Goal: Task Accomplishment & Management: Manage account settings

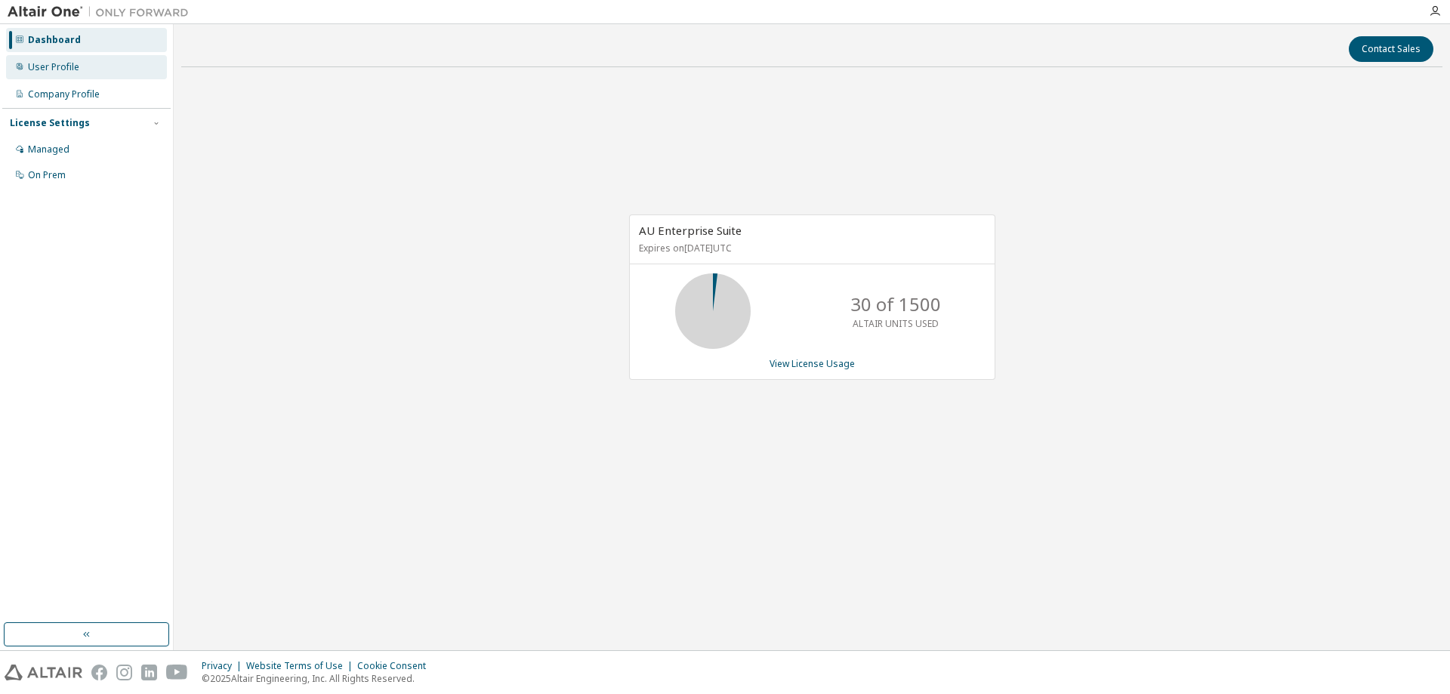
click at [40, 76] on div "User Profile" at bounding box center [86, 67] width 161 height 24
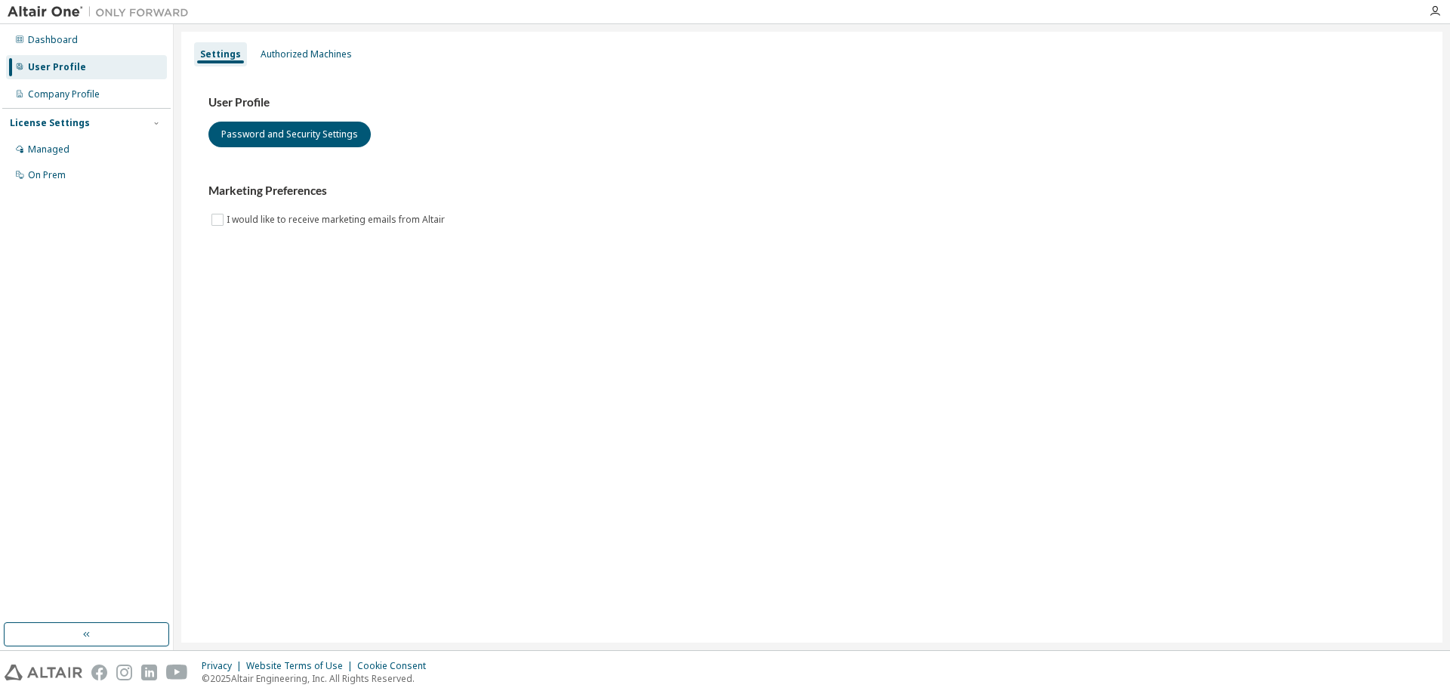
click at [89, 128] on div "License Settings" at bounding box center [86, 123] width 153 height 14
click at [65, 145] on div "Managed" at bounding box center [49, 150] width 42 height 12
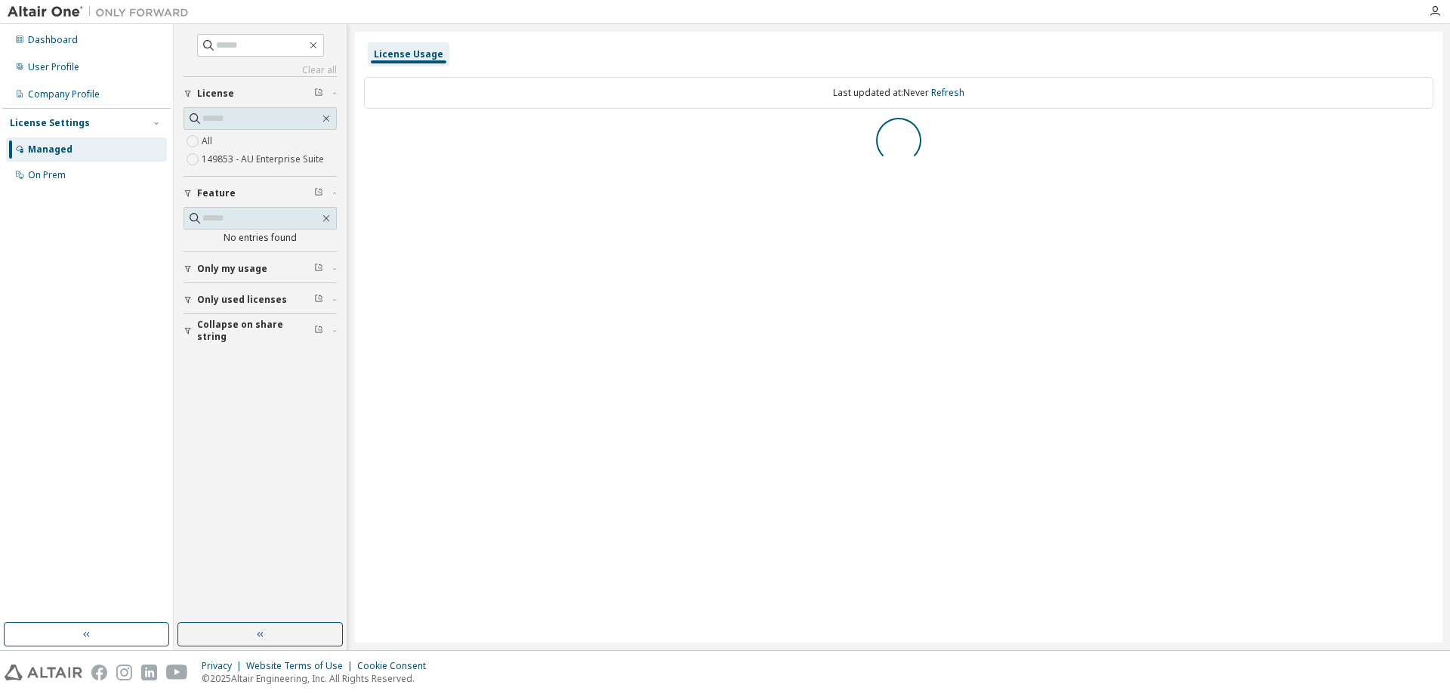
click at [113, 336] on div "Dashboard User Profile Company Profile License Settings Managed On Prem" at bounding box center [86, 323] width 168 height 594
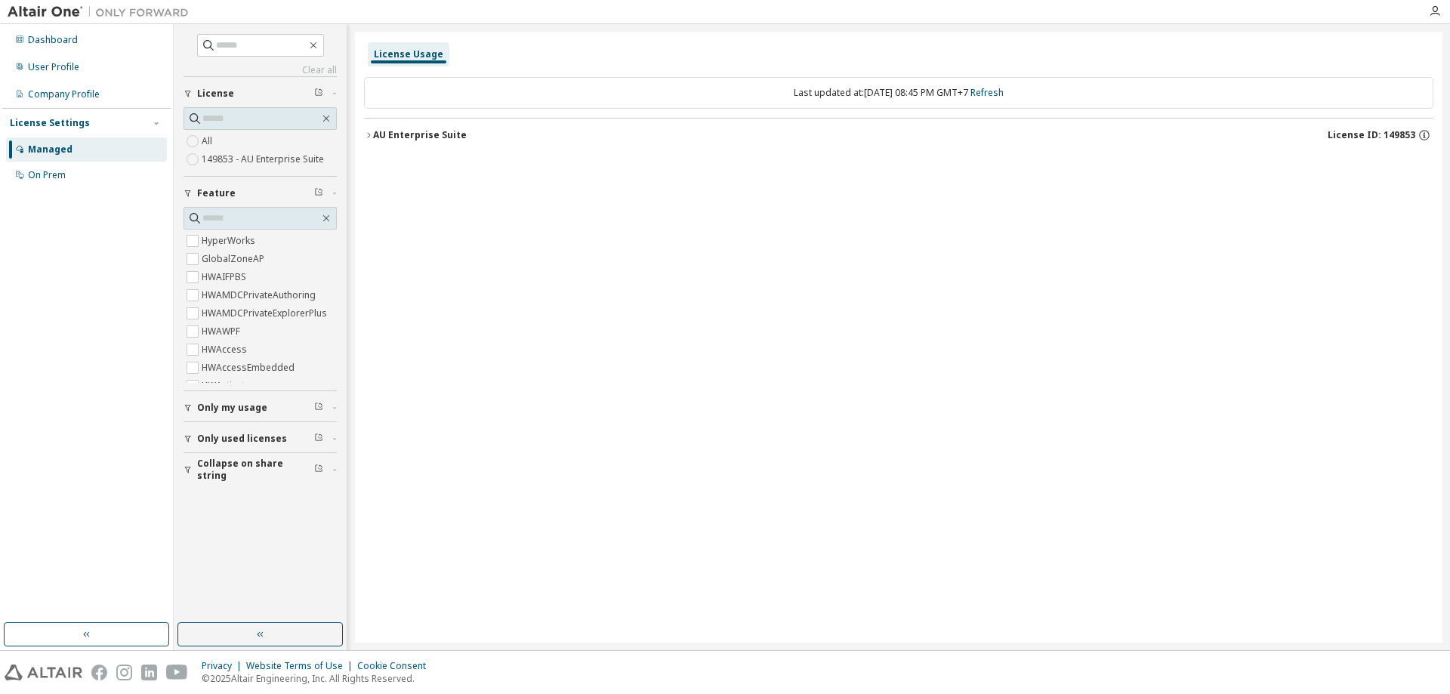
click at [241, 162] on label "149853 - AU Enterprise Suite" at bounding box center [264, 159] width 125 height 18
click at [243, 141] on div "All 149853 - AU Enterprise Suite" at bounding box center [260, 150] width 153 height 36
click at [208, 142] on label "All" at bounding box center [209, 141] width 14 height 18
click at [107, 237] on div "Dashboard User Profile Company Profile License Settings Managed On Prem" at bounding box center [86, 323] width 168 height 594
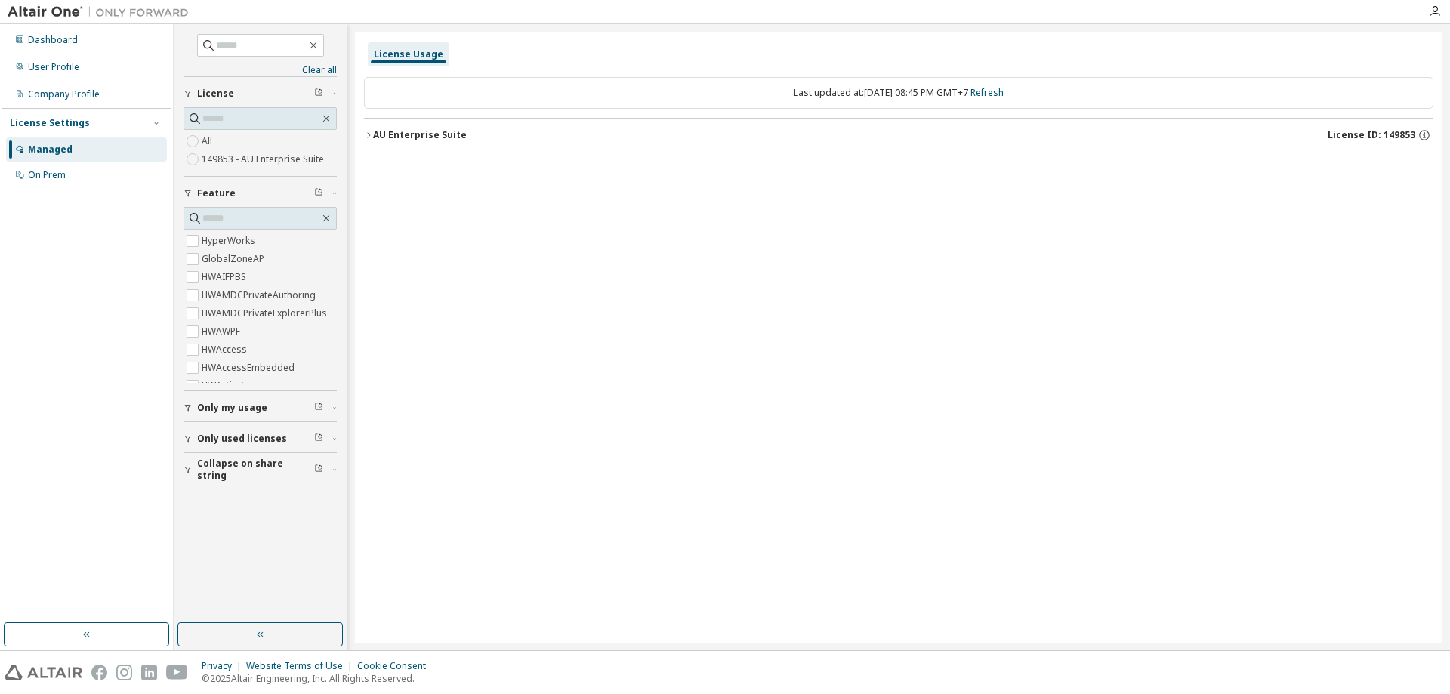
click at [403, 134] on div "AU Enterprise Suite" at bounding box center [420, 135] width 94 height 12
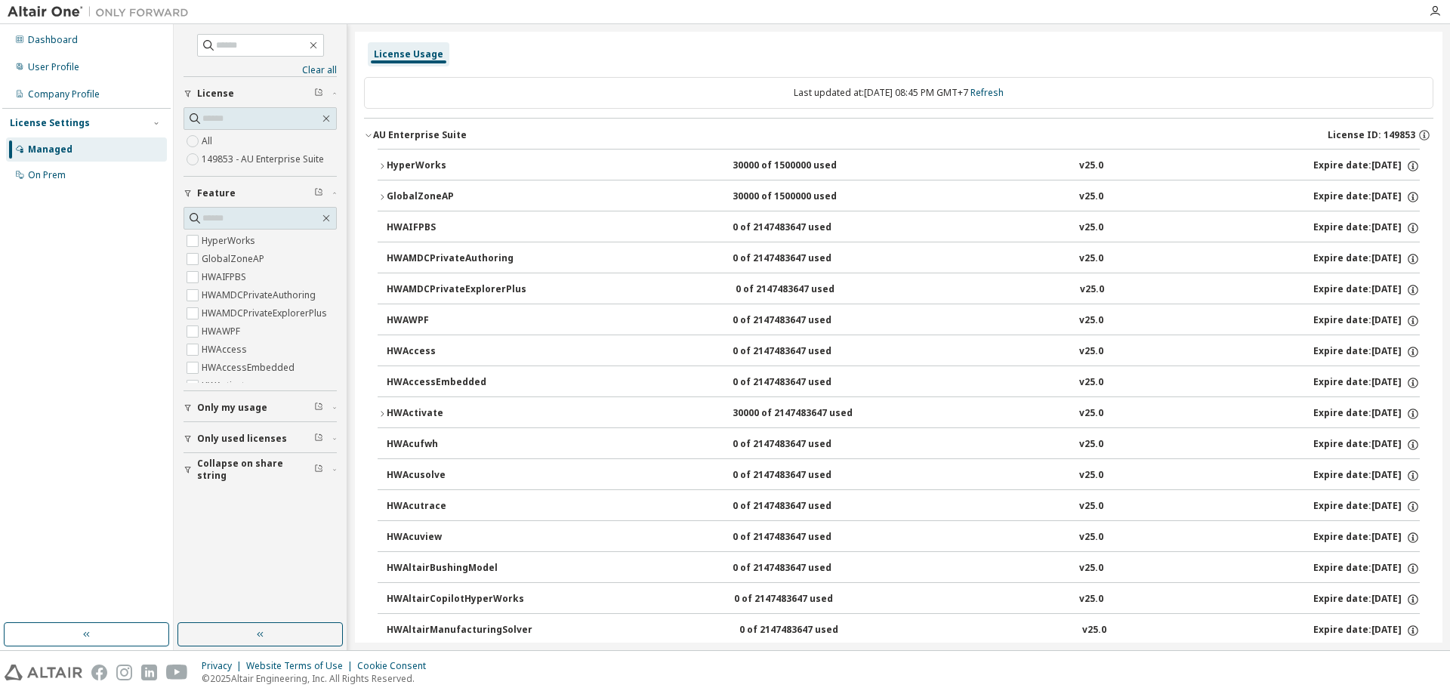
click at [403, 134] on div "AU Enterprise Suite" at bounding box center [420, 135] width 94 height 12
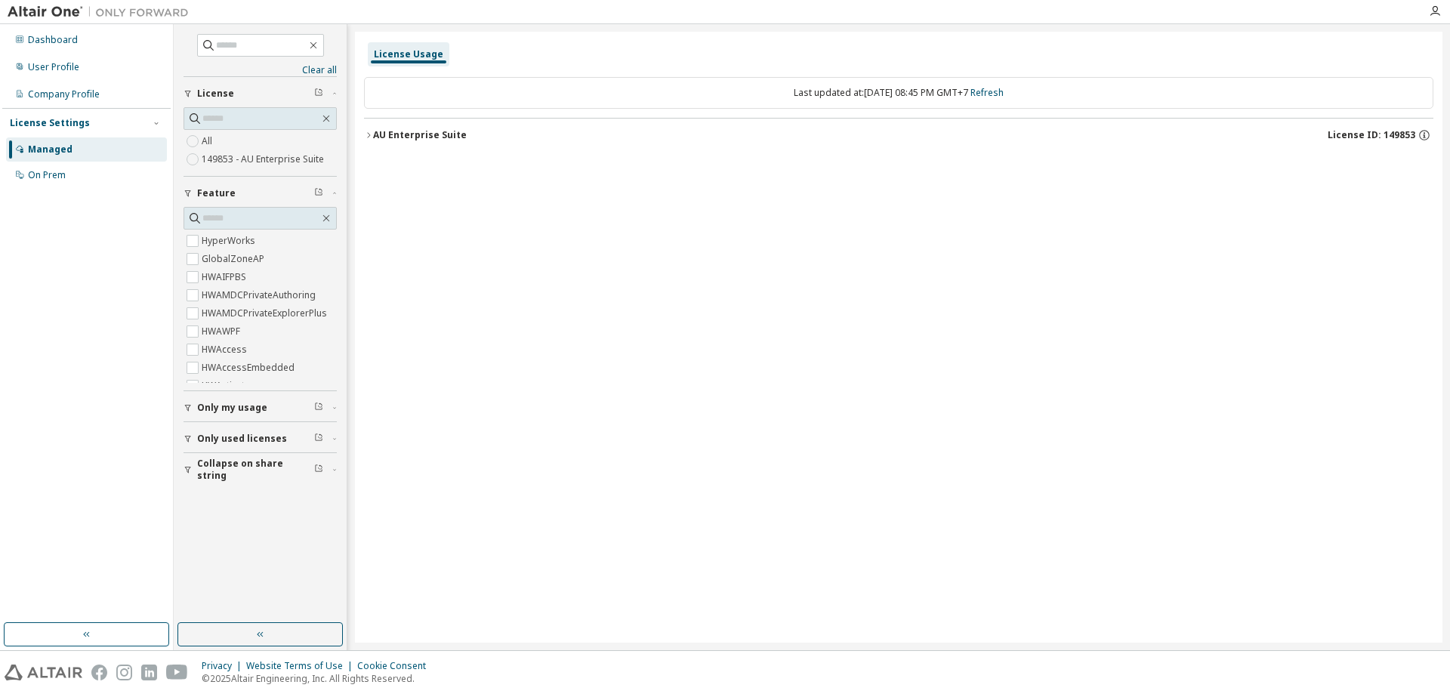
click at [403, 134] on div "AU Enterprise Suite" at bounding box center [420, 135] width 94 height 12
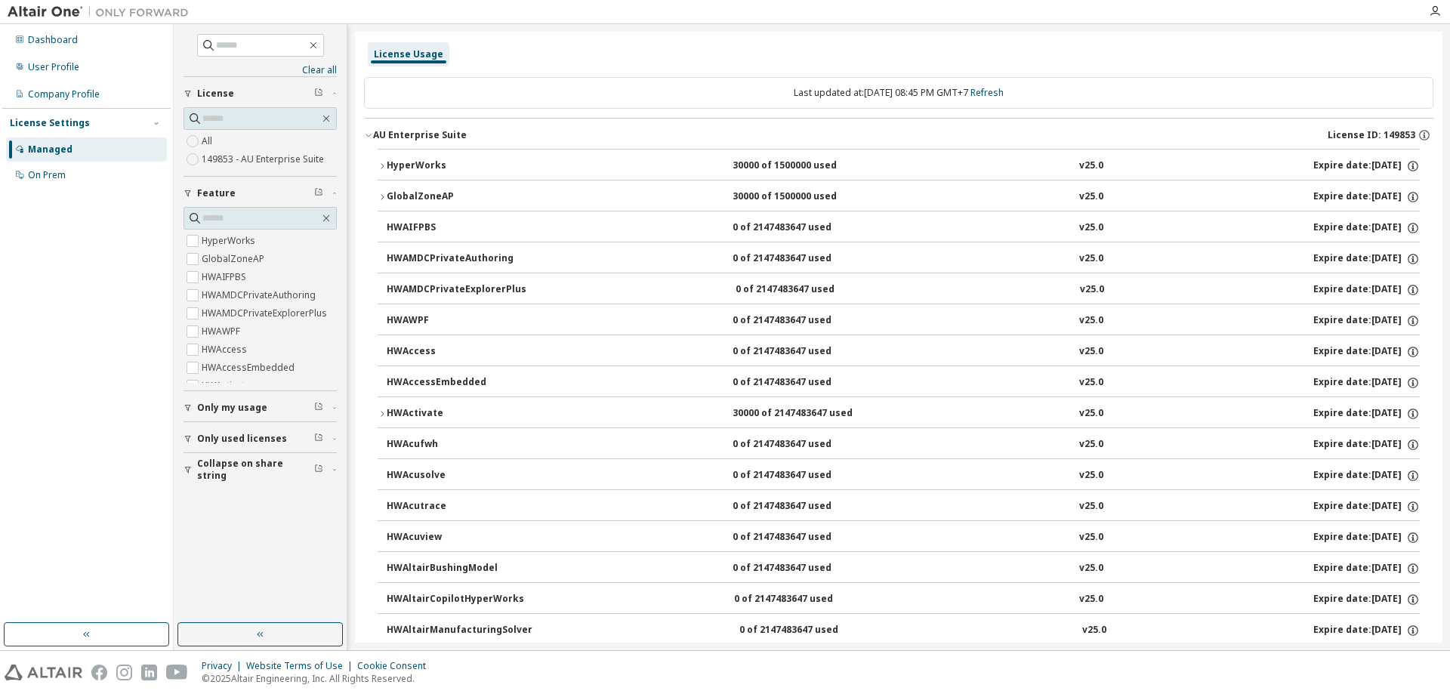
click at [403, 134] on div "AU Enterprise Suite" at bounding box center [420, 135] width 94 height 12
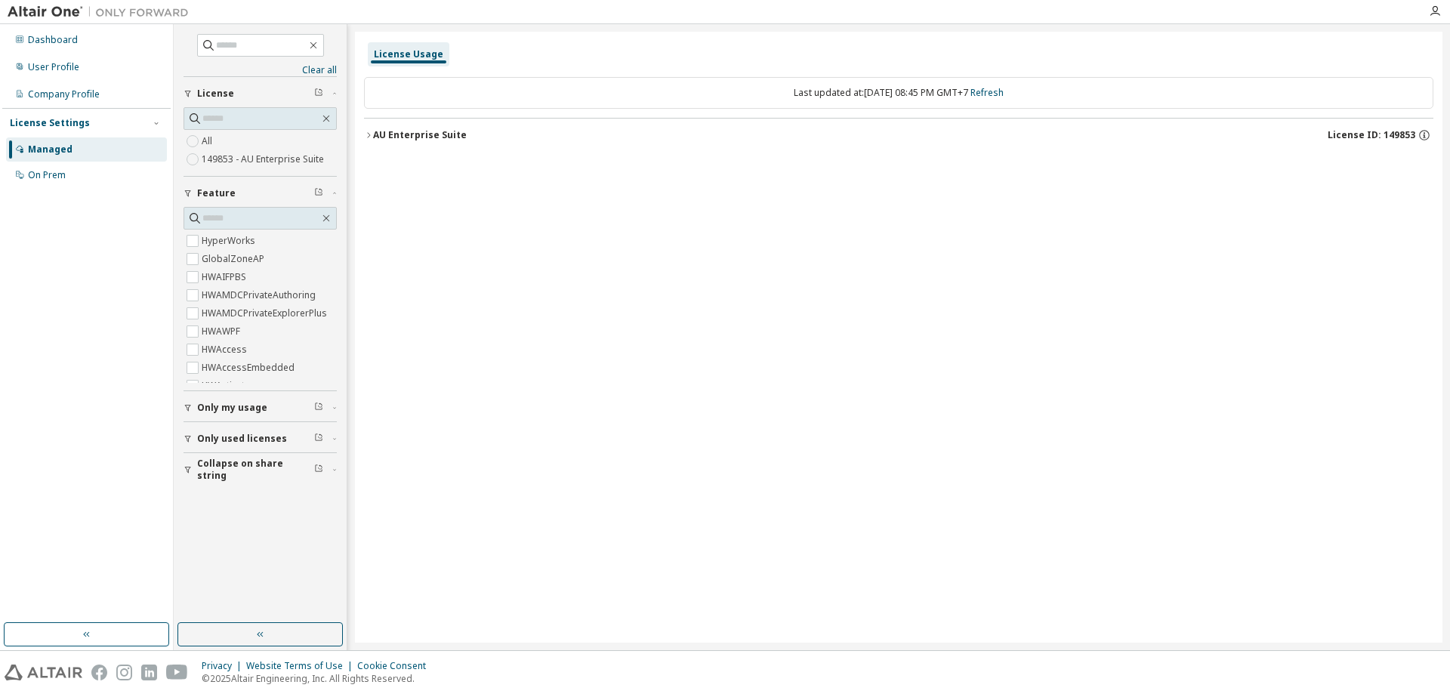
click at [256, 405] on span "Only my usage" at bounding box center [232, 408] width 70 height 12
click at [212, 141] on label "All" at bounding box center [209, 141] width 14 height 18
click at [609, 223] on div "License Usage Last updated at: Wed 2025-10-08 08:45 PM GMT+7 Refresh AU Enterpr…" at bounding box center [899, 337] width 1088 height 611
click at [227, 156] on label "149853 - AU Enterprise Suite" at bounding box center [264, 159] width 125 height 18
click at [211, 139] on label "All" at bounding box center [209, 141] width 14 height 18
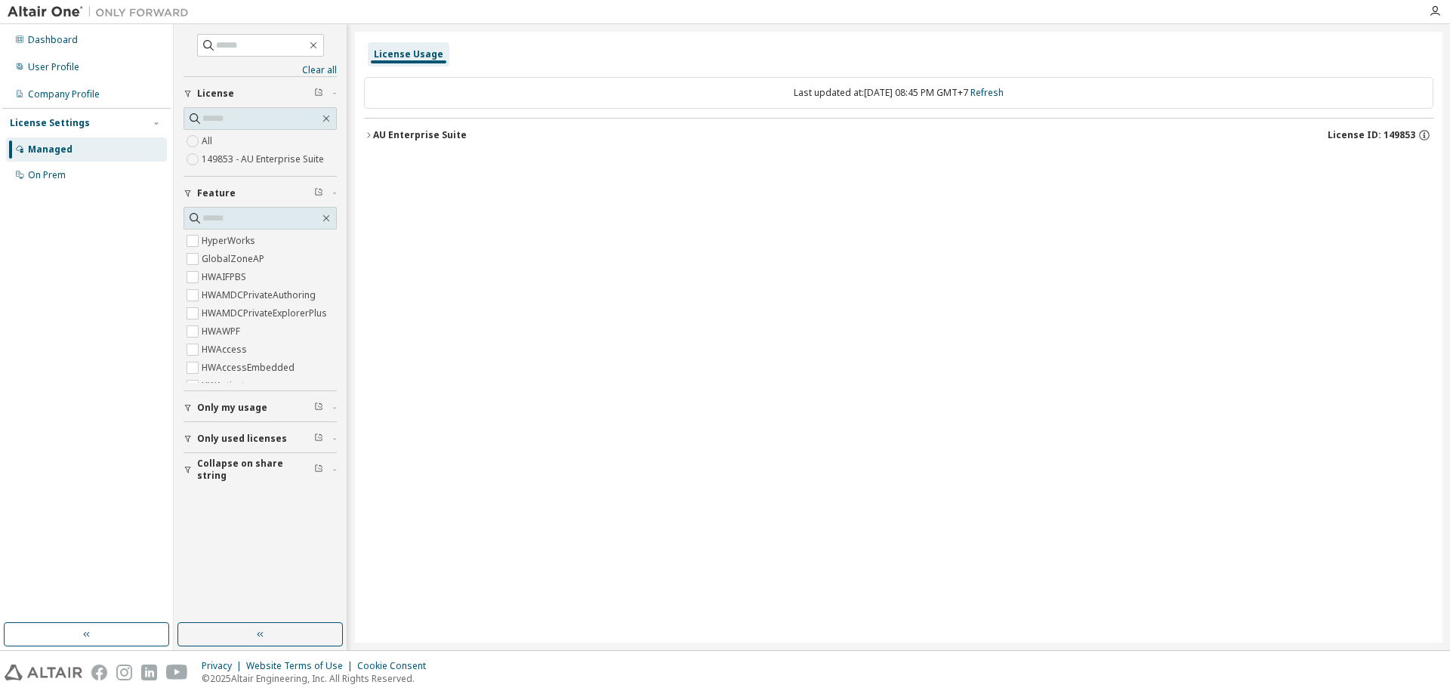
click at [224, 398] on button "Only my usage" at bounding box center [260, 407] width 153 height 33
click at [230, 411] on span "Only my usage" at bounding box center [232, 408] width 70 height 12
click at [406, 134] on div "AU Enterprise Suite" at bounding box center [420, 135] width 94 height 12
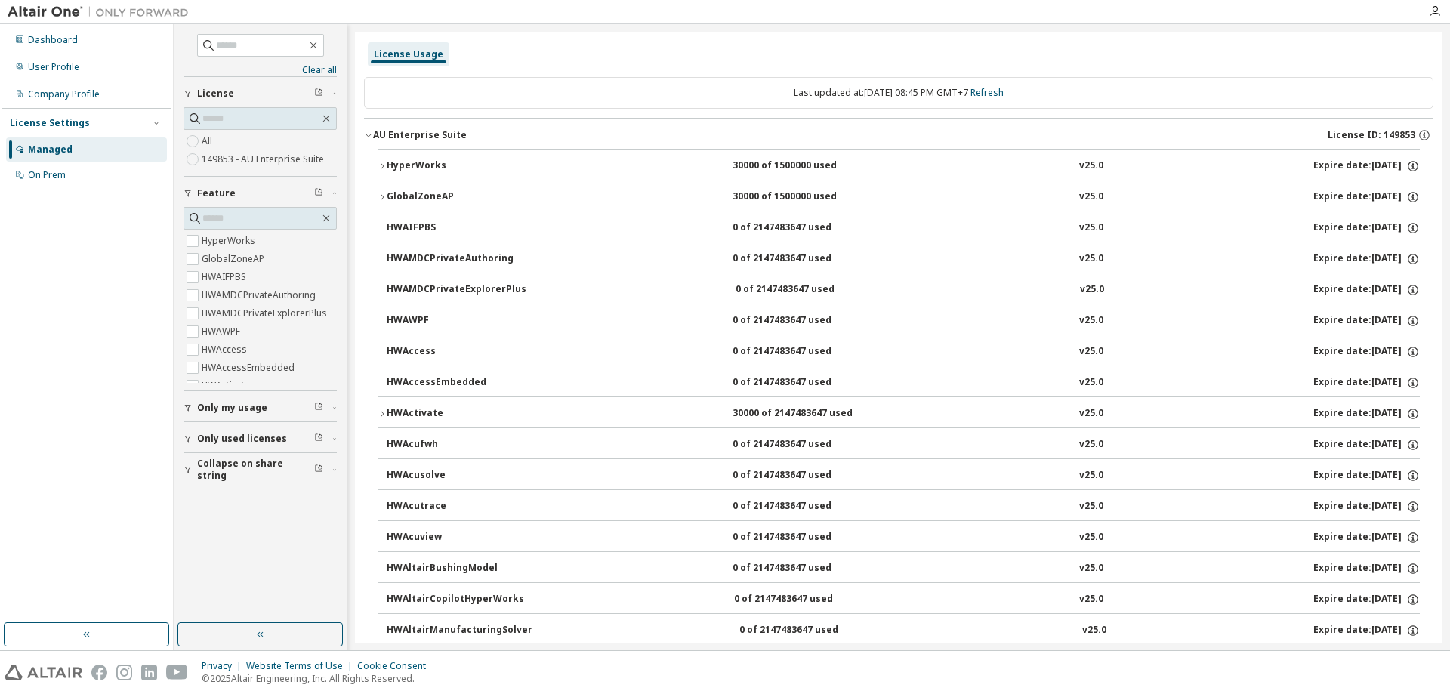
click at [406, 134] on div "AU Enterprise Suite" at bounding box center [420, 135] width 94 height 12
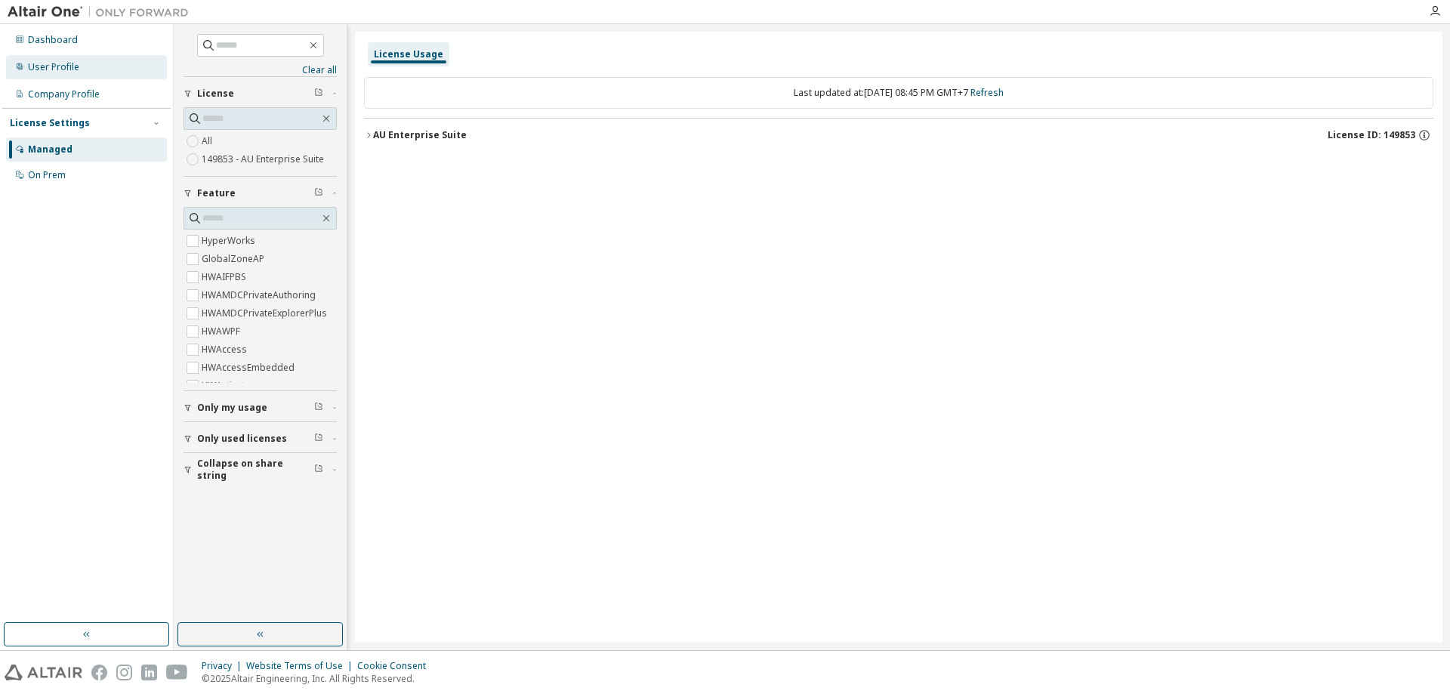
click at [54, 55] on div "User Profile" at bounding box center [86, 67] width 161 height 24
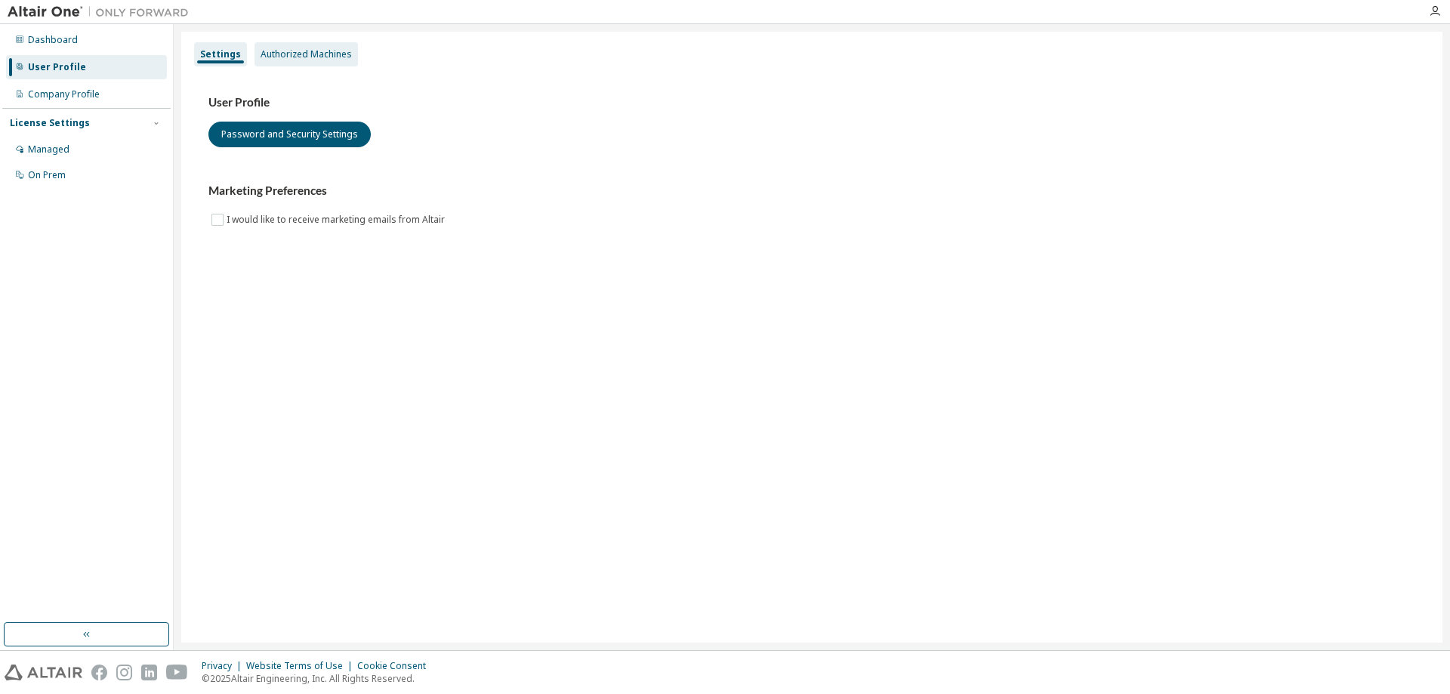
click at [295, 57] on div "Authorized Machines" at bounding box center [306, 54] width 91 height 12
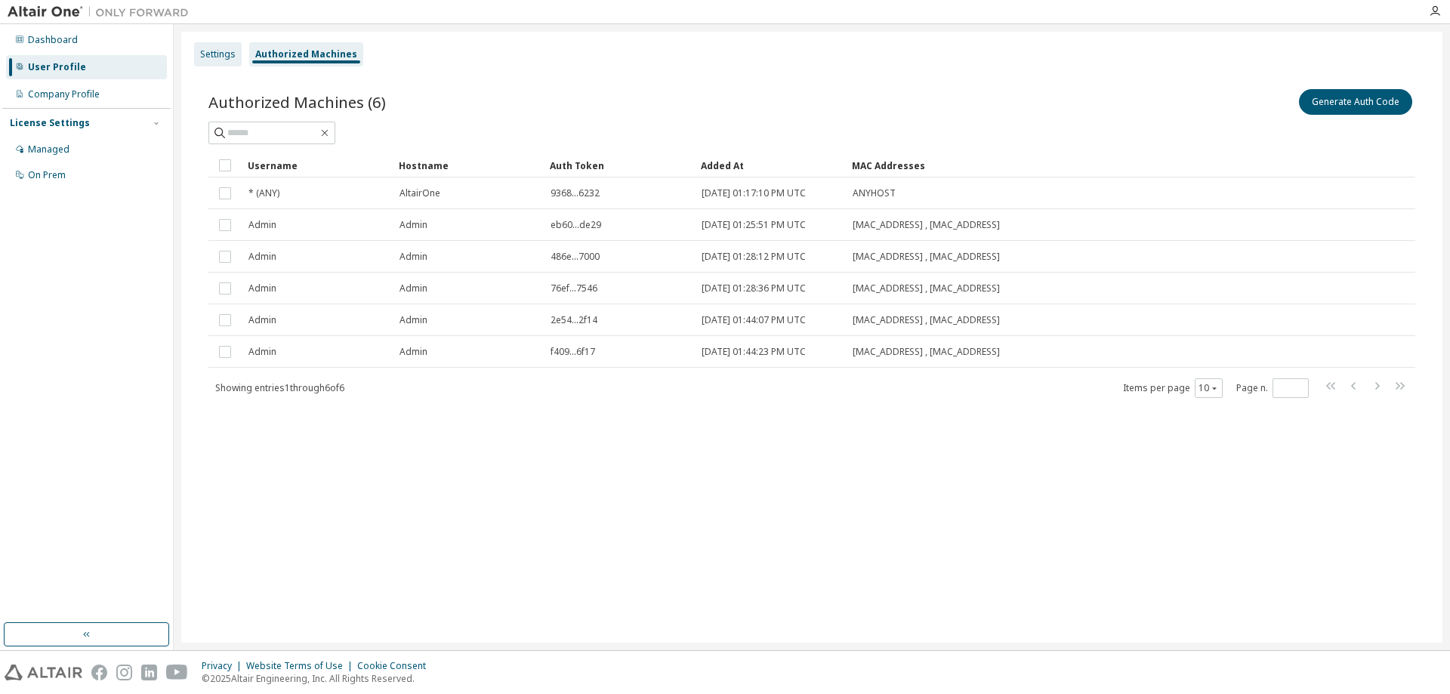
click at [211, 54] on div "Settings" at bounding box center [218, 54] width 36 height 12
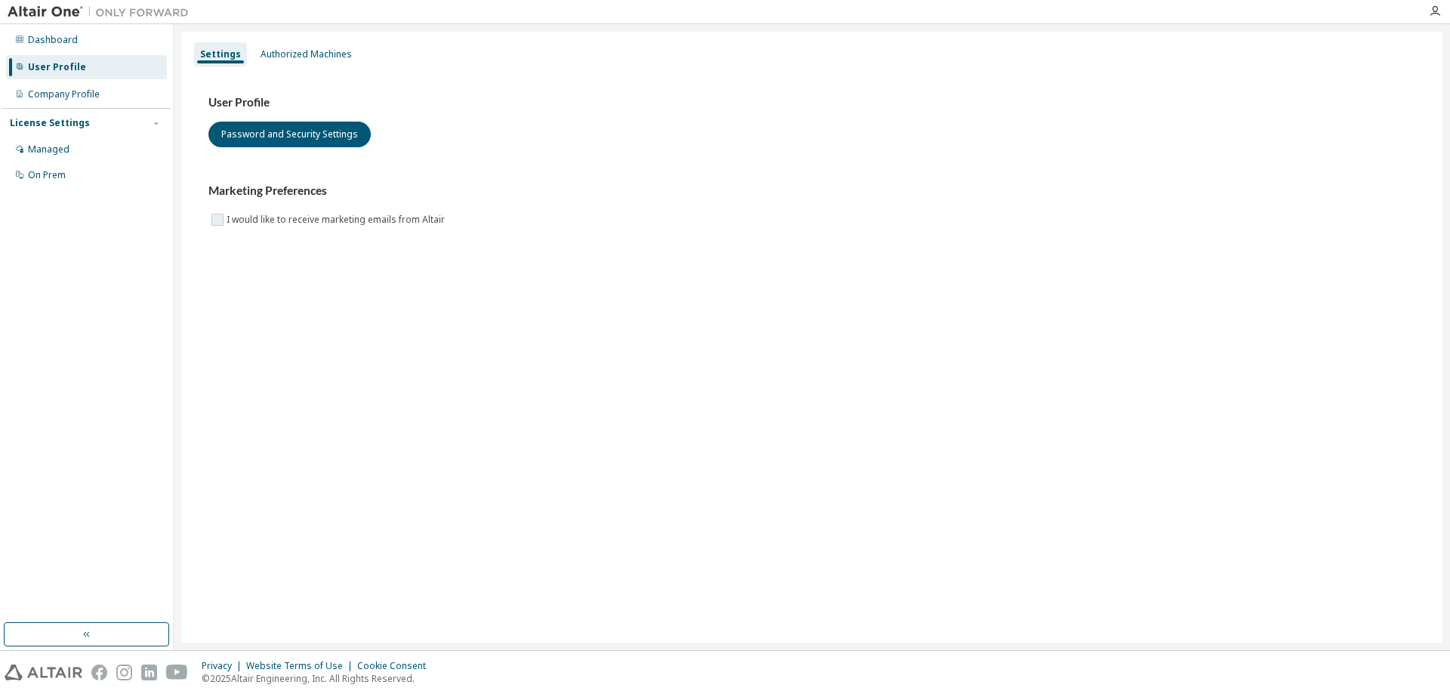
click at [235, 214] on label "I would like to receive marketing emails from Altair" at bounding box center [337, 220] width 221 height 18
click at [228, 220] on label "I would like to receive marketing emails from Altair" at bounding box center [337, 220] width 221 height 18
click at [116, 105] on div "Company Profile" at bounding box center [86, 94] width 161 height 24
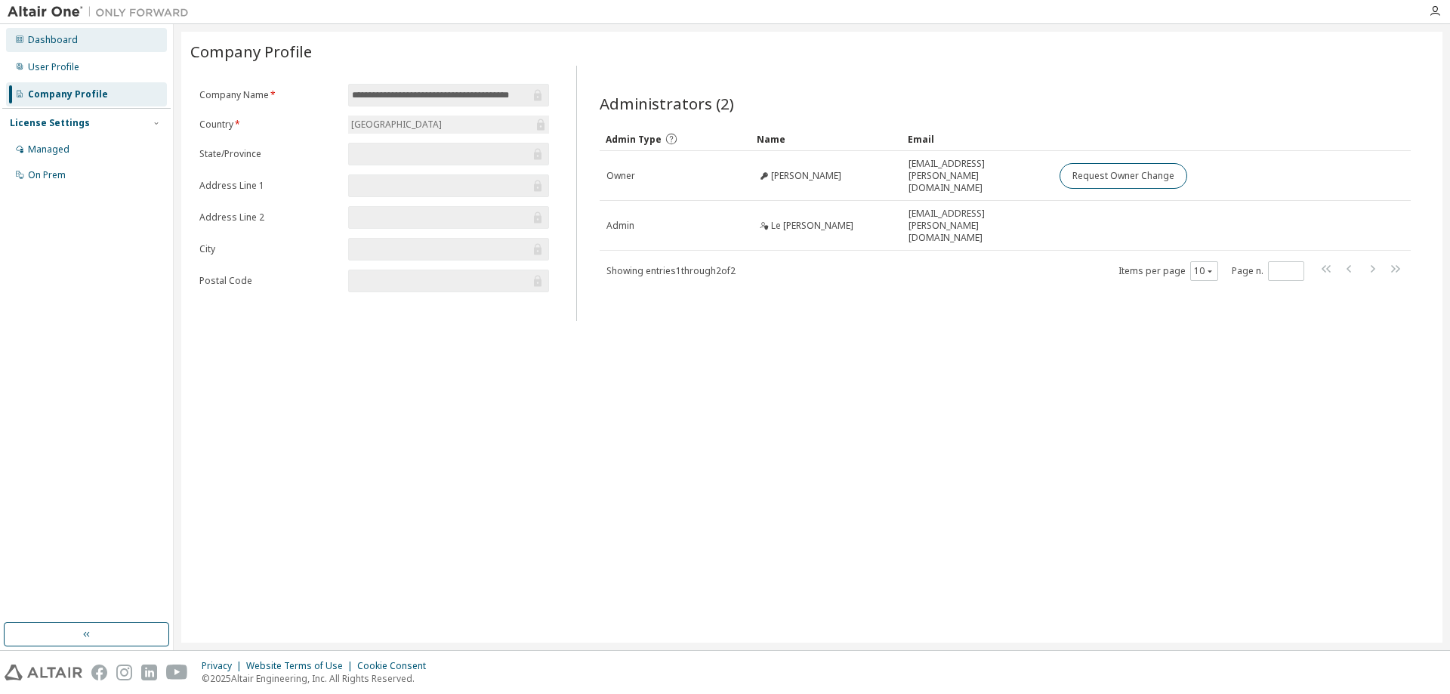
click at [79, 48] on div "Dashboard" at bounding box center [86, 40] width 161 height 24
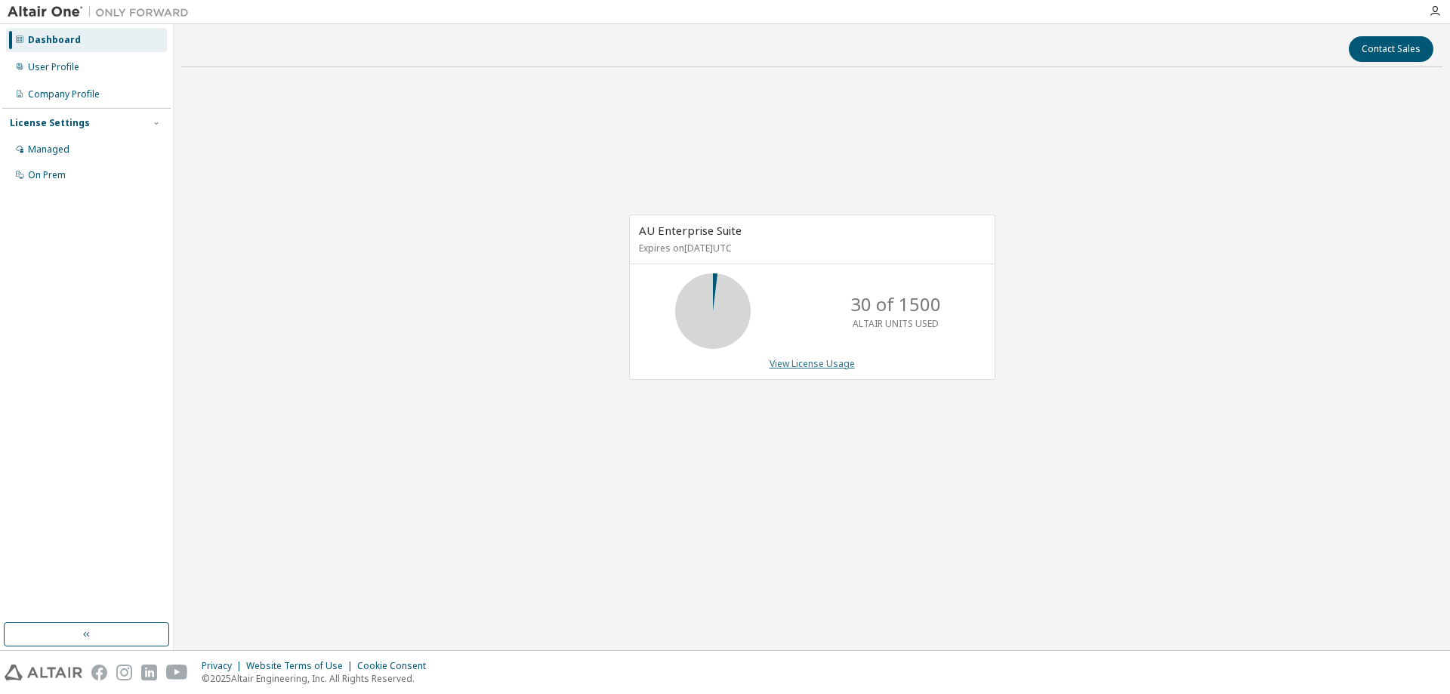
click at [807, 361] on link "View License Usage" at bounding box center [812, 363] width 85 height 13
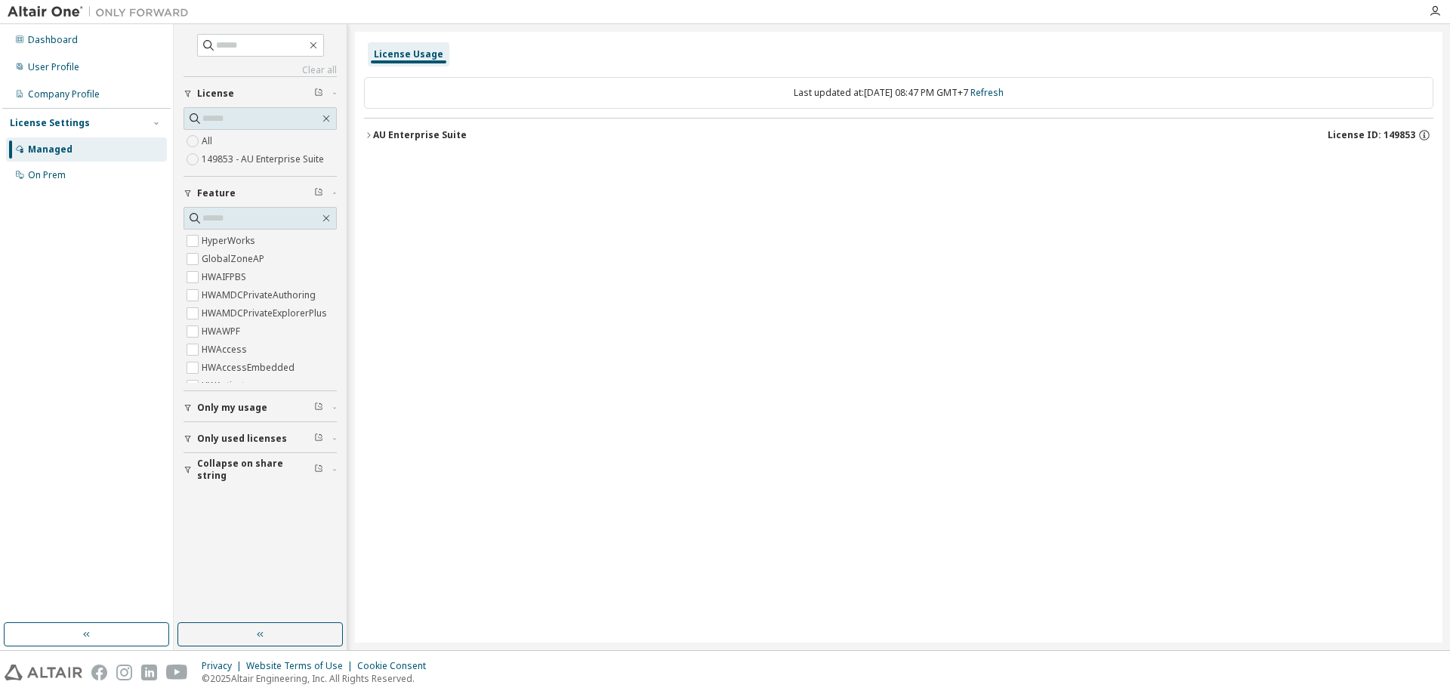
click at [412, 125] on button "AU Enterprise Suite License ID: 149853" at bounding box center [899, 135] width 1070 height 33
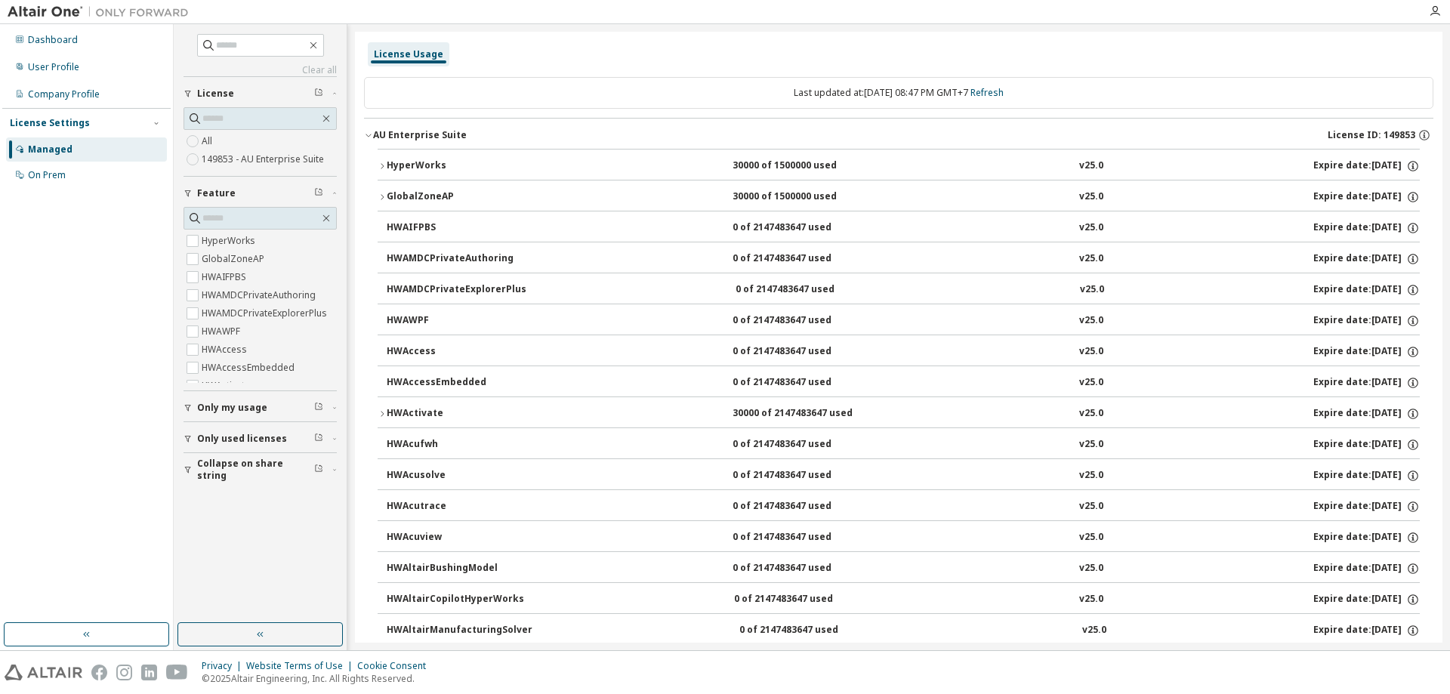
click at [437, 136] on div "AU Enterprise Suite" at bounding box center [420, 135] width 94 height 12
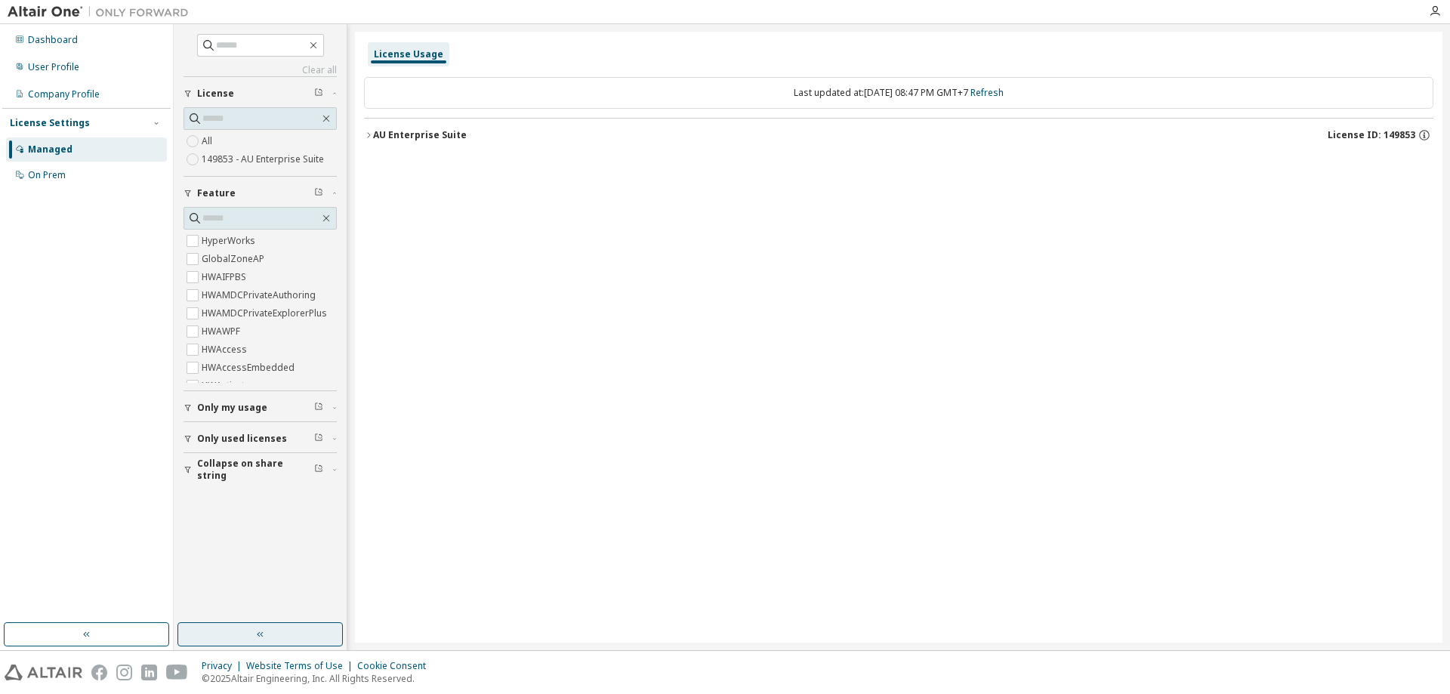
click at [250, 631] on button "button" at bounding box center [260, 634] width 165 height 24
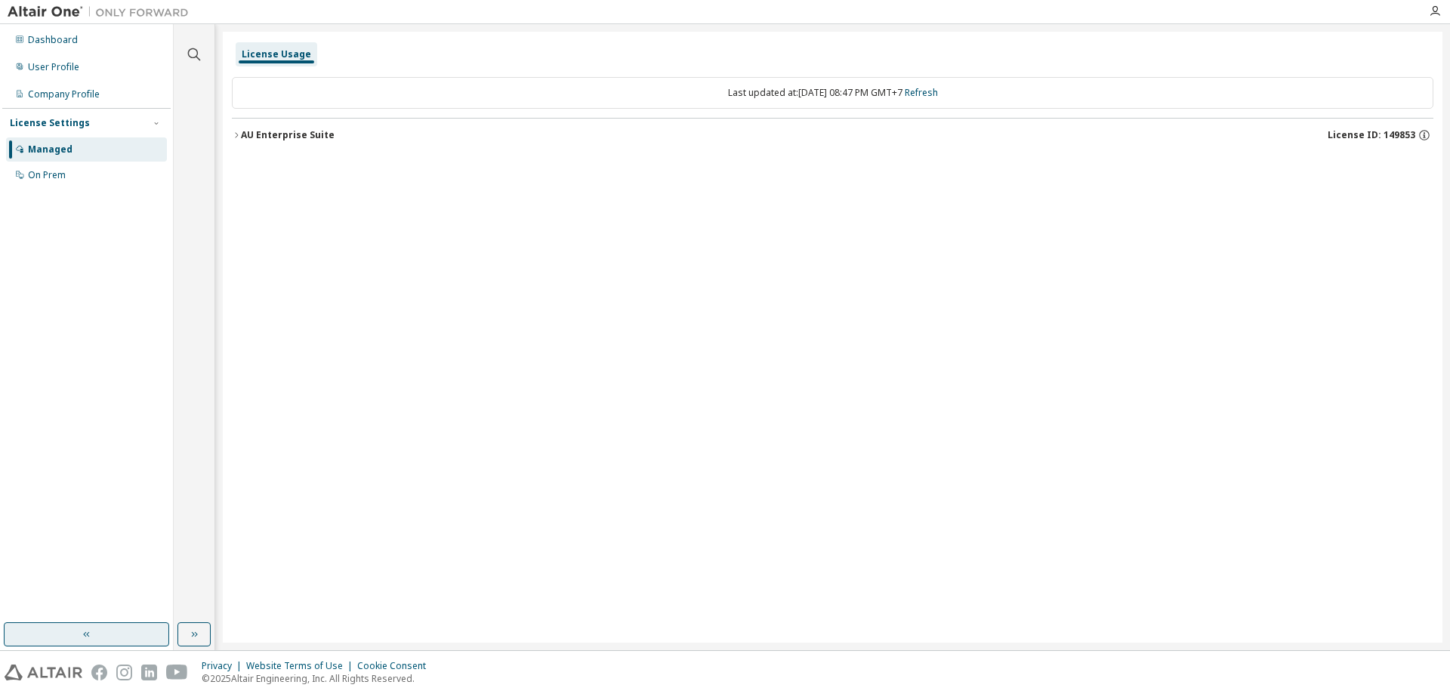
click at [129, 634] on button "button" at bounding box center [86, 634] width 165 height 24
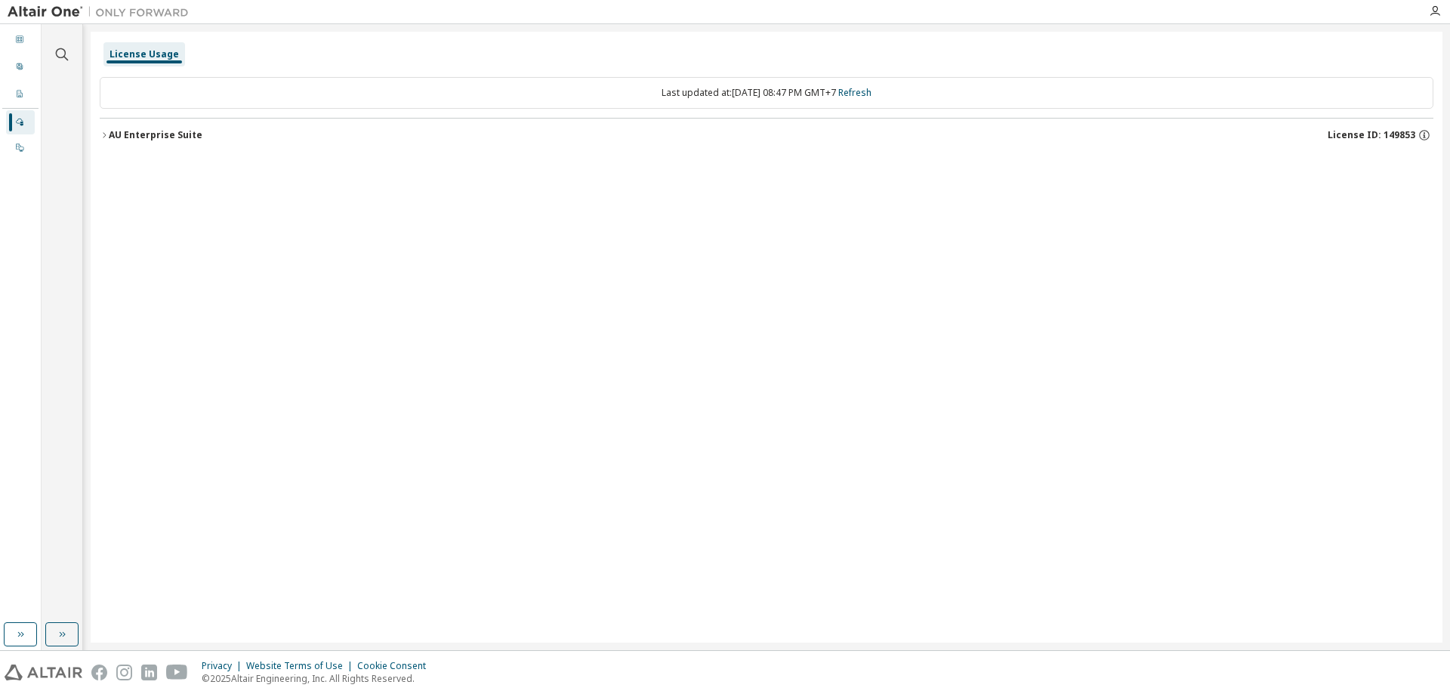
click at [678, 187] on div "License Usage Last updated at: Wed 2025-10-08 08:47 PM GMT+7 Refresh AU Enterpr…" at bounding box center [767, 337] width 1352 height 611
click at [1430, 14] on icon "button" at bounding box center [1435, 11] width 12 height 12
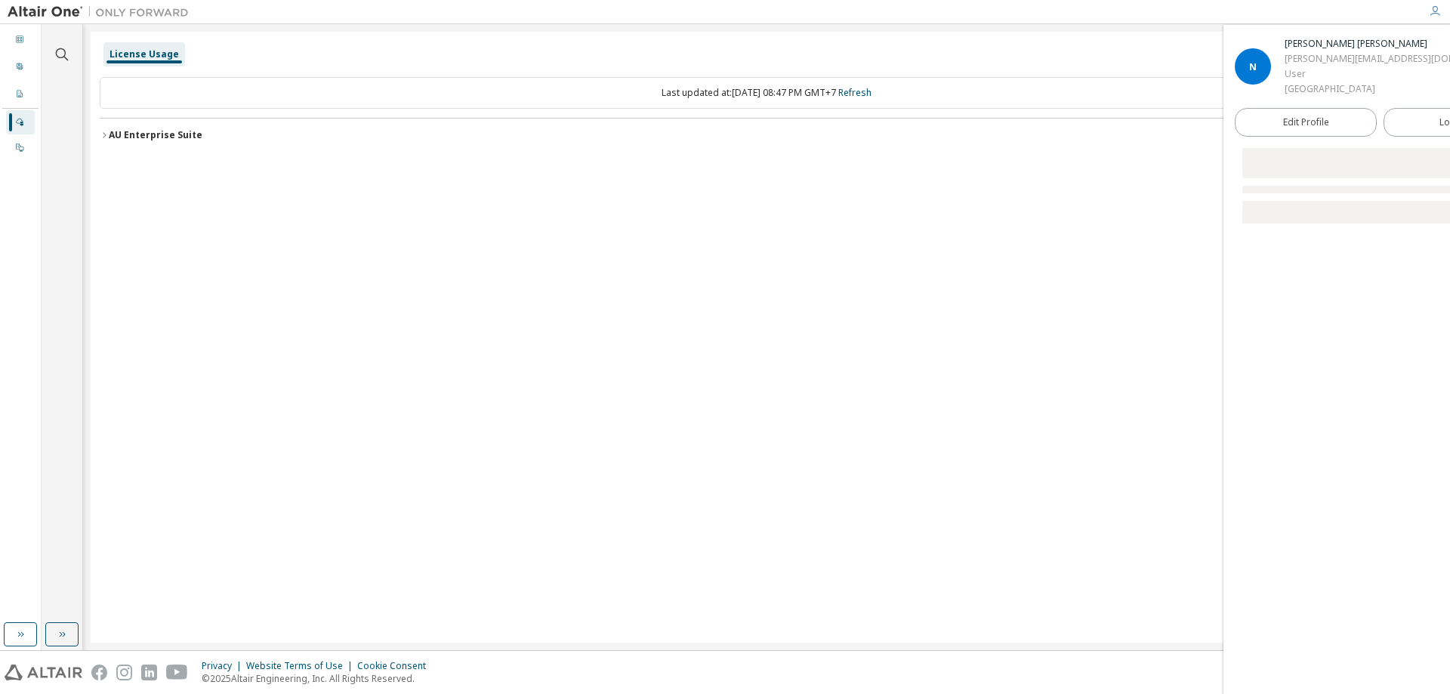
click at [1118, 180] on div "License Usage Last updated at: Wed 2025-10-08 08:47 PM GMT+7 Refresh AU Enterpr…" at bounding box center [767, 337] width 1352 height 611
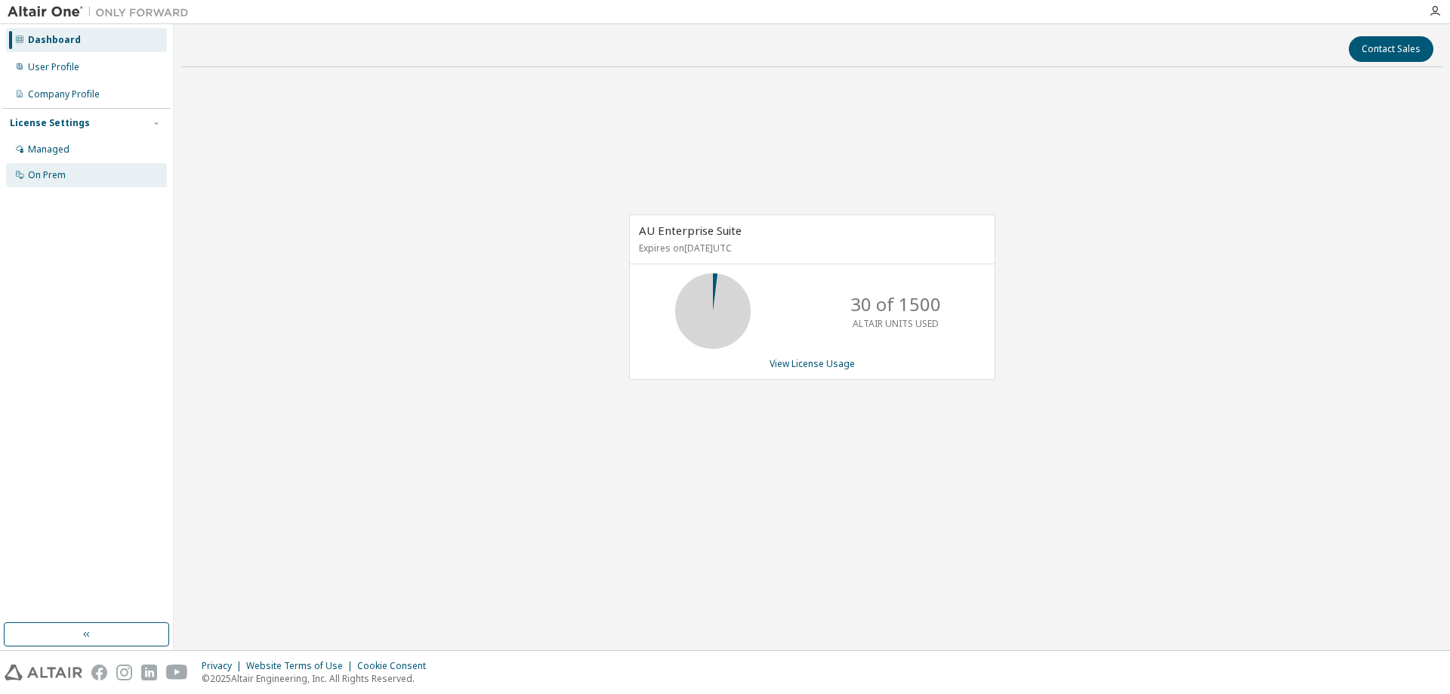
click at [38, 171] on div "On Prem" at bounding box center [47, 175] width 38 height 12
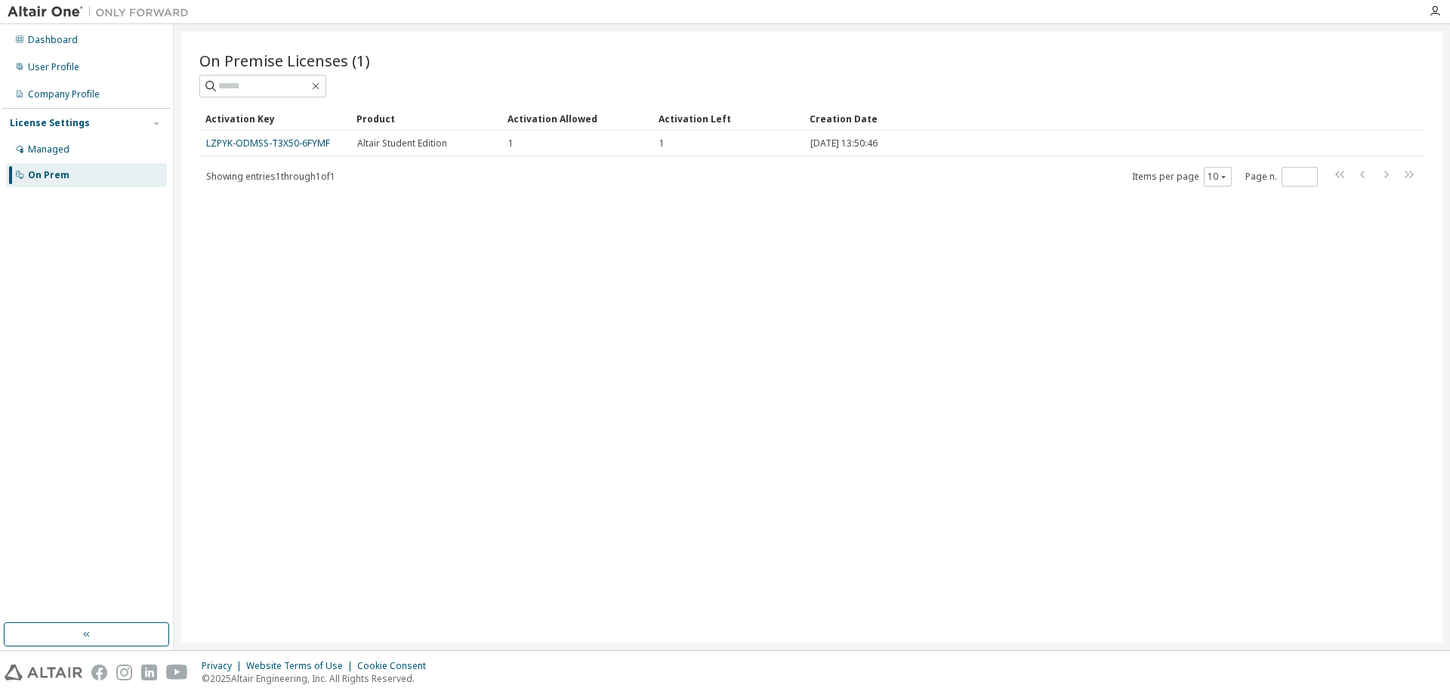
click at [980, 423] on div "On Premise Licenses (1) Clear Load Save Save As Field Operator Value Select fil…" at bounding box center [811, 337] width 1261 height 611
drag, startPoint x: 1014, startPoint y: 557, endPoint x: 1004, endPoint y: 560, distance: 10.3
click at [1014, 557] on div "On Premise Licenses (1) Clear Load Save Save As Field Operator Value Select fil…" at bounding box center [811, 337] width 1261 height 611
